Goal: Transaction & Acquisition: Purchase product/service

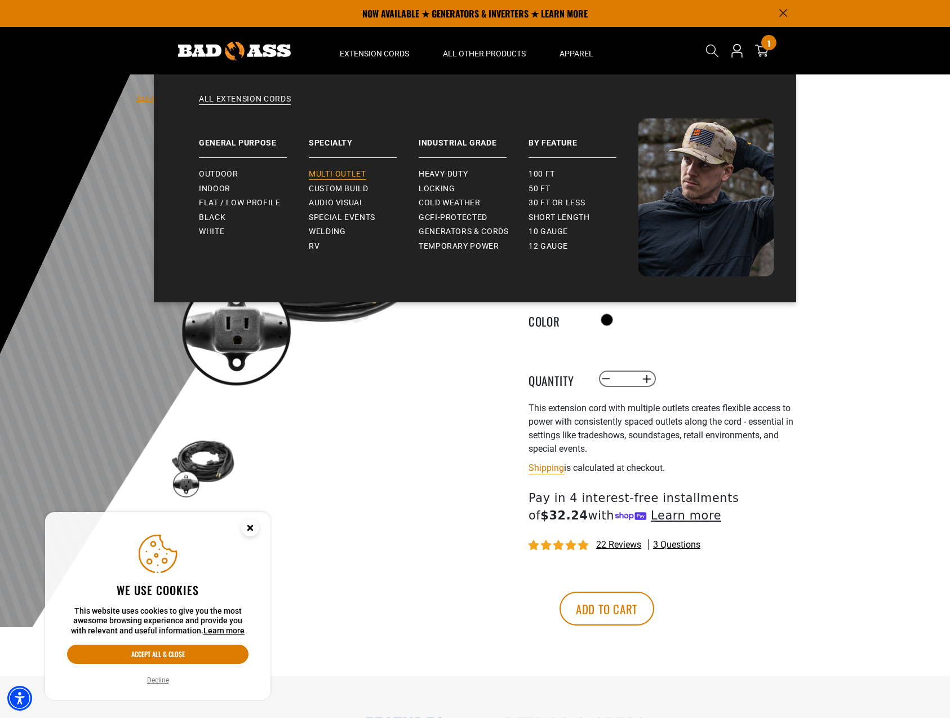
click at [340, 172] on span "Multi-Outlet" at bounding box center [338, 174] width 58 height 10
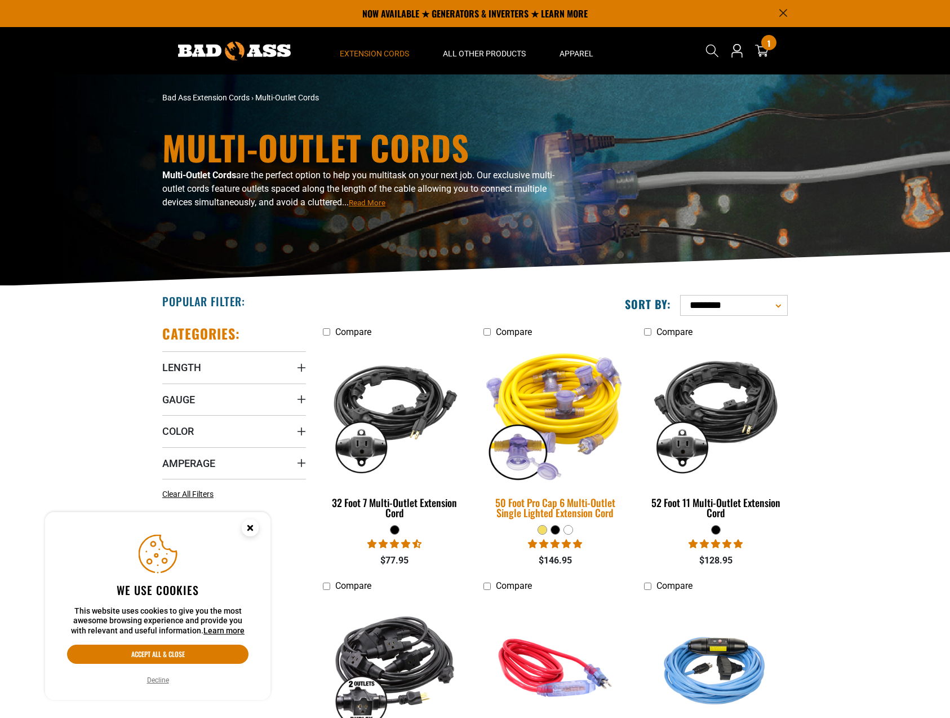
click at [547, 375] on img at bounding box center [555, 413] width 158 height 144
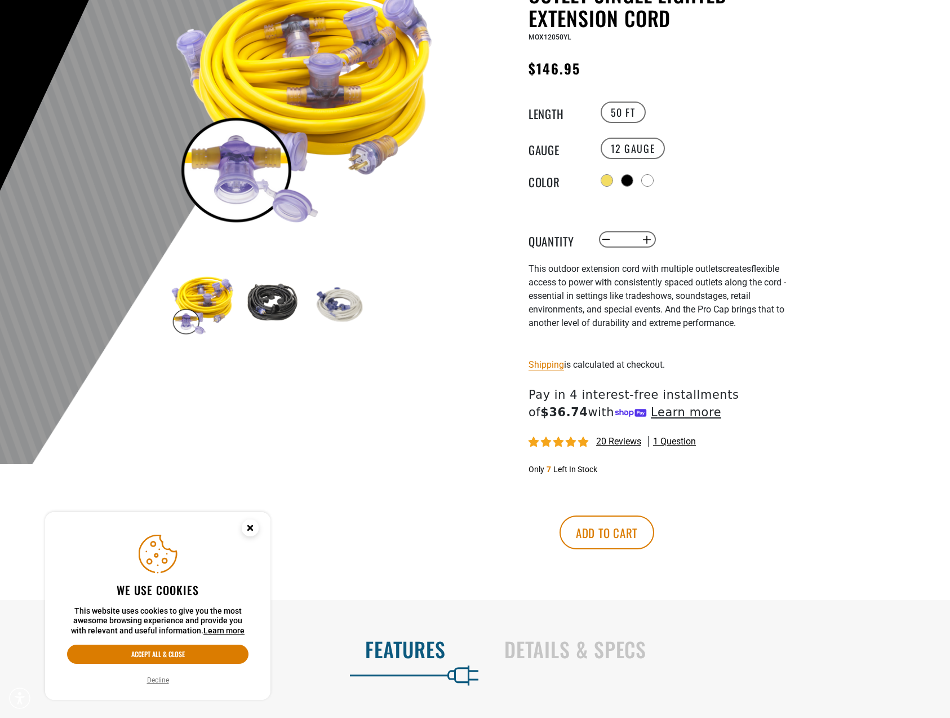
scroll to position [169, 0]
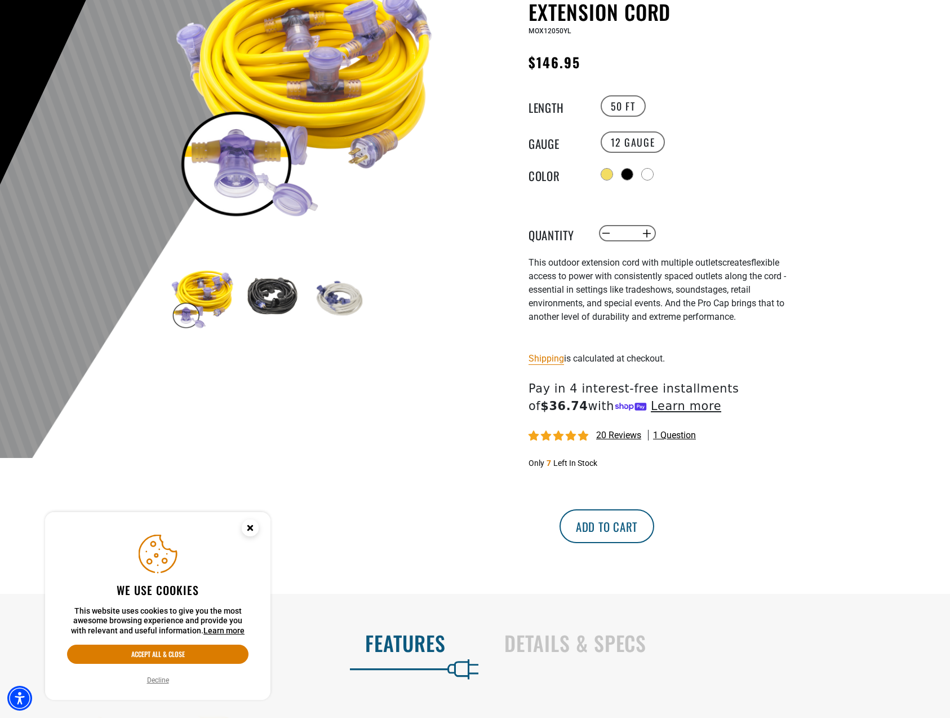
click at [654, 529] on button "Add to cart" at bounding box center [607, 526] width 95 height 34
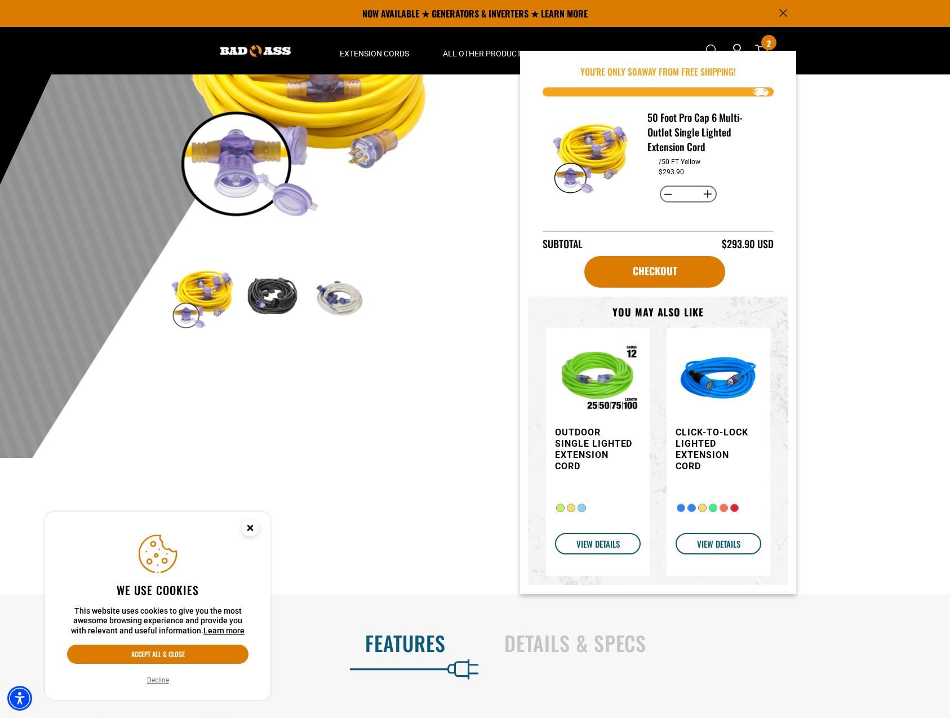
click at [663, 190] on button "Decrease quantity for 50 Foot Pro Cap 6 Multi-Outlet Single Lighted Extension C…" at bounding box center [668, 193] width 17 height 19
type input "*"
click at [664, 280] on link "Checkout" at bounding box center [655, 272] width 141 height 32
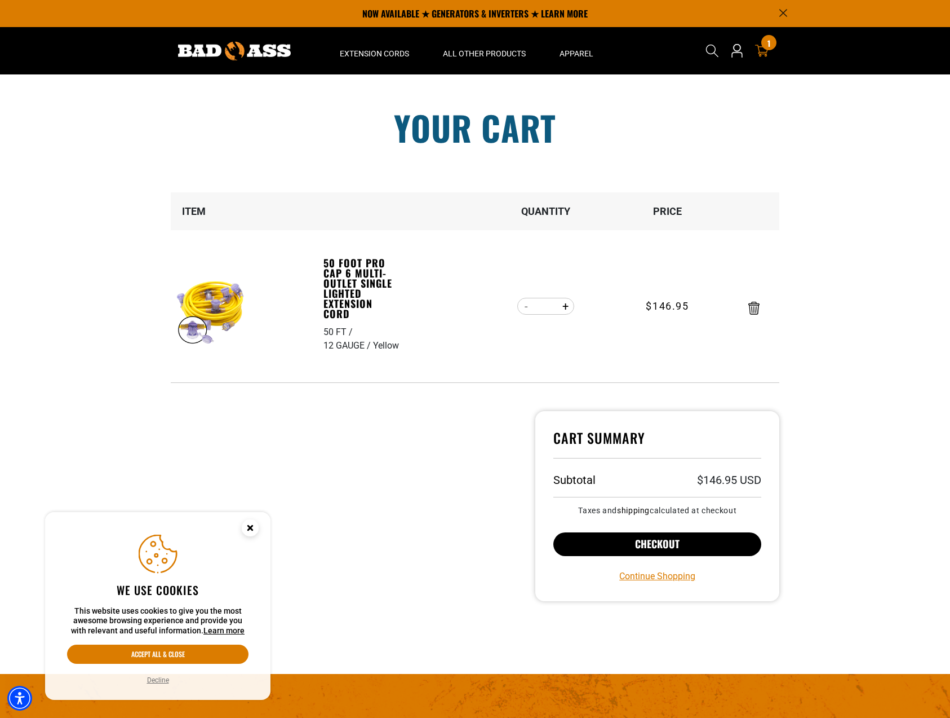
click at [650, 547] on button "Checkout" at bounding box center [658, 544] width 208 height 24
